Goal: Transaction & Acquisition: Download file/media

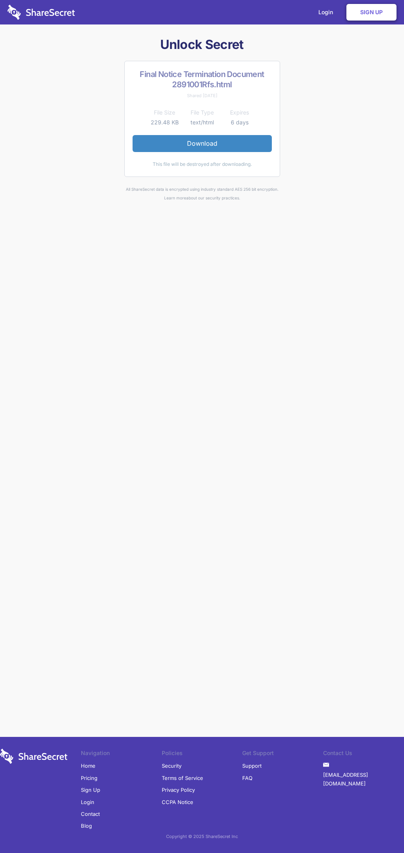
click at [202, 143] on link "Download" at bounding box center [202, 143] width 139 height 17
